Goal: Communication & Community: Ask a question

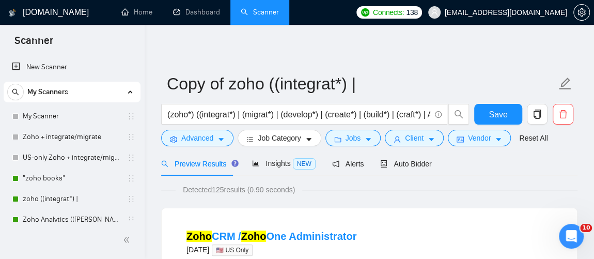
scroll to position [86, 0]
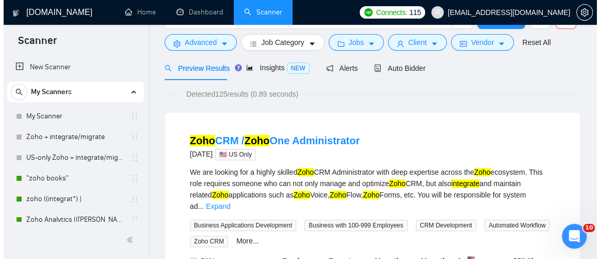
scroll to position [29, 0]
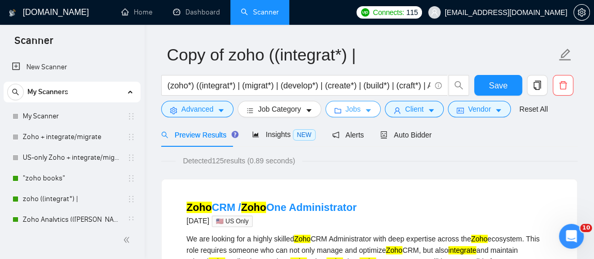
click at [365, 114] on icon "caret-down" at bounding box center [368, 110] width 7 height 7
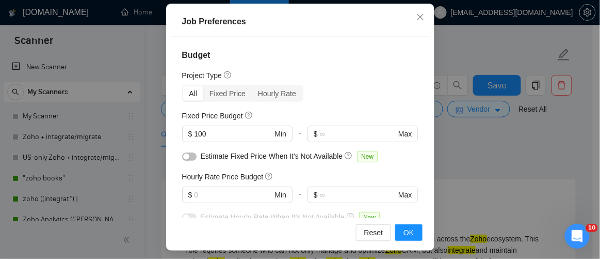
scroll to position [88, 0]
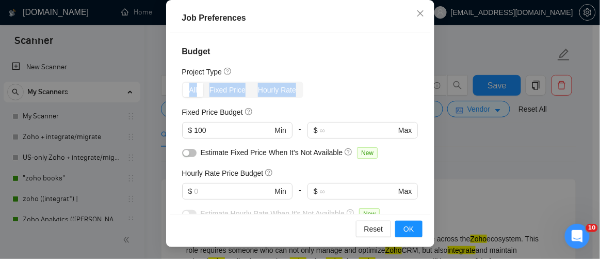
drag, startPoint x: 421, startPoint y: 73, endPoint x: 421, endPoint y: 90, distance: 17.0
click at [421, 90] on div "Budget Project Type All Fixed Price Hourly Rate Fixed Price Budget $ 100 Min - …" at bounding box center [300, 123] width 261 height 181
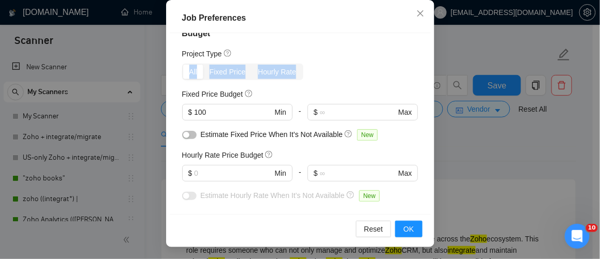
scroll to position [22, 0]
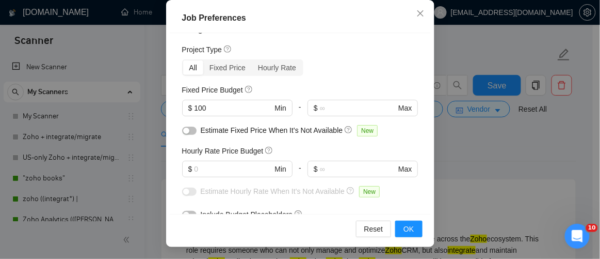
click at [379, 59] on div "All Fixed Price Hourly Rate" at bounding box center [300, 67] width 236 height 17
click at [188, 60] on div "All" at bounding box center [193, 67] width 21 height 14
click at [183, 60] on input "All" at bounding box center [183, 60] width 0 height 0
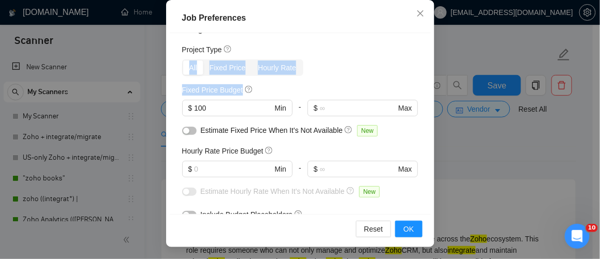
drag, startPoint x: 428, startPoint y: 51, endPoint x: 432, endPoint y: 75, distance: 25.0
click at [432, 75] on div "Job Preferences Budget Project Type All Fixed Price Hourly Rate Fixed Price Bud…" at bounding box center [300, 129] width 600 height 259
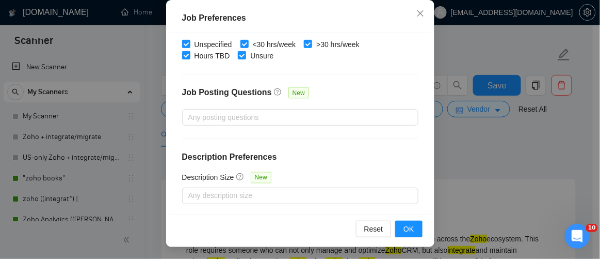
scroll to position [0, 0]
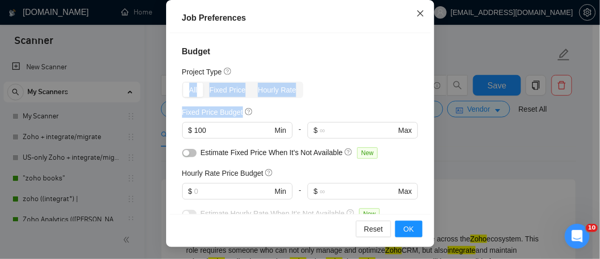
click at [421, 10] on icon "close" at bounding box center [421, 13] width 8 height 8
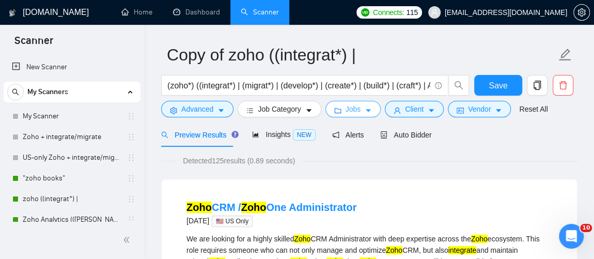
scroll to position [91, 0]
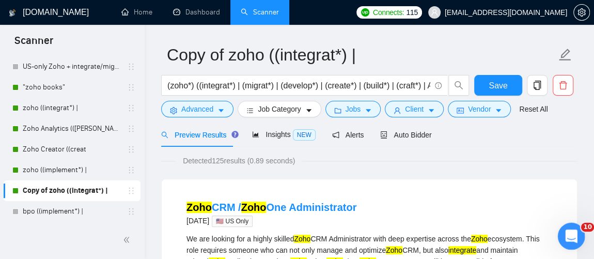
click at [566, 229] on icon "Open Intercom Messenger" at bounding box center [569, 234] width 17 height 17
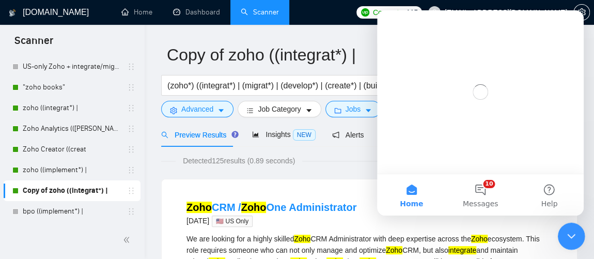
scroll to position [0, 0]
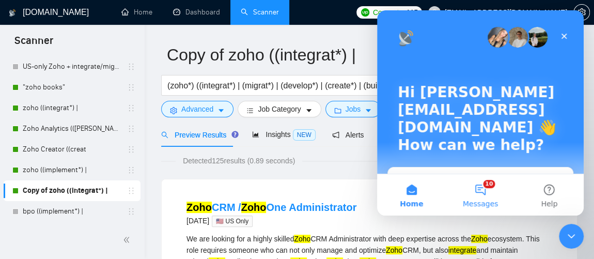
click at [472, 186] on button "10 Messages" at bounding box center [480, 194] width 69 height 41
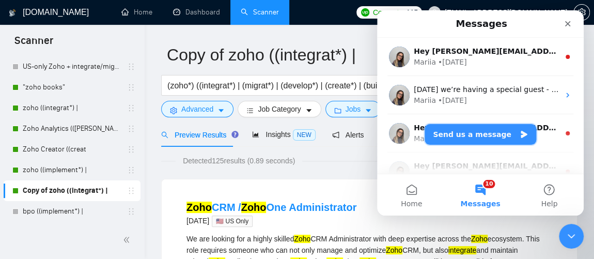
click at [460, 136] on button "Send us a message" at bounding box center [480, 134] width 112 height 21
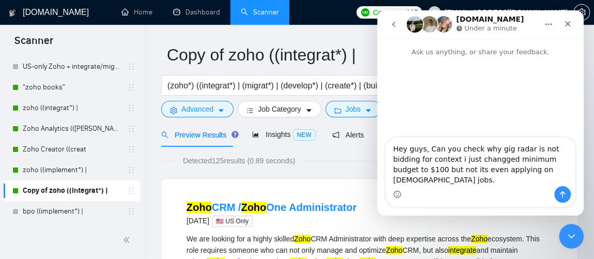
drag, startPoint x: 542, startPoint y: 183, endPoint x: 367, endPoint y: 145, distance: 179.0
click at [377, 145] on html "GigRadar.io Under a minute Ask us anything, or share your feedback. Hey guys, C…" at bounding box center [480, 112] width 207 height 205
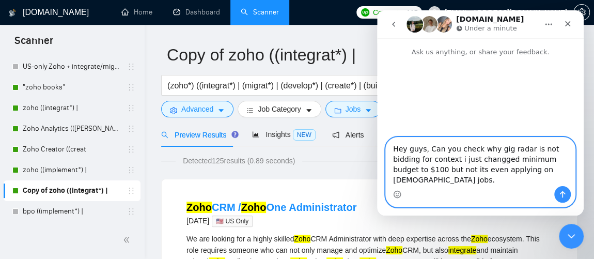
click at [505, 182] on textarea "Hey guys, Can you check why gig radar is not bidding for context i just changge…" at bounding box center [480, 161] width 189 height 49
drag, startPoint x: 525, startPoint y: 182, endPoint x: 322, endPoint y: 136, distance: 207.9
click at [377, 136] on html "GigRadar.io Under a minute Ask us anything, or share your feedback. Hey guys, C…" at bounding box center [480, 112] width 207 height 205
paste textarea "team, Can you check why Gig Radar isn’t bidding? I recently changed the minimum…"
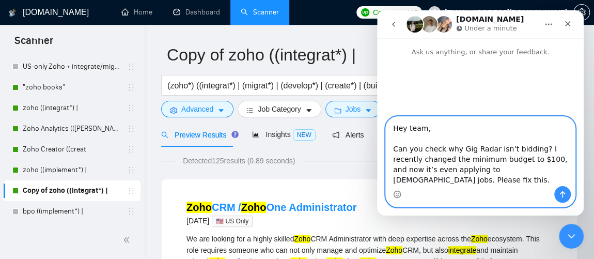
click at [408, 169] on textarea "Hey team, Can you check why Gig Radar isn’t bidding? I recently changed the min…" at bounding box center [480, 151] width 189 height 69
click at [516, 169] on textarea "Hey team, Can you check why Gig Radar isn’t bidding? I recently changed the min…" at bounding box center [480, 151] width 189 height 69
type textarea "Hey team, Can you check why Gig Radar isn’t bidding? I recently changed the min…"
click at [562, 189] on button "Send a message…" at bounding box center [562, 194] width 17 height 17
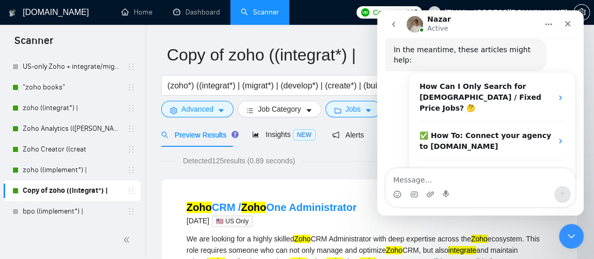
scroll to position [312, 0]
